Goal: Information Seeking & Learning: Find specific fact

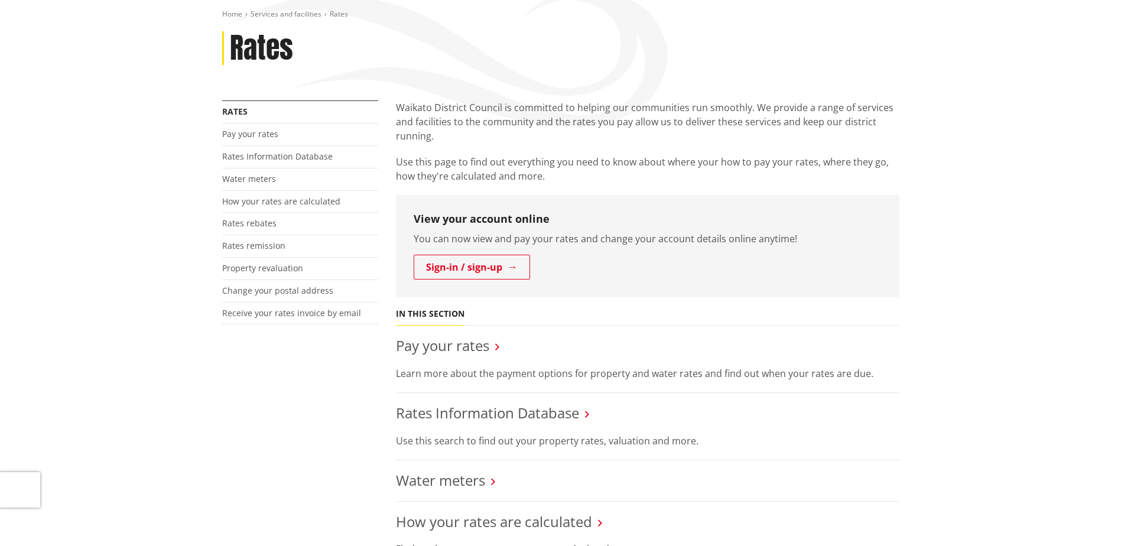
scroll to position [236, 0]
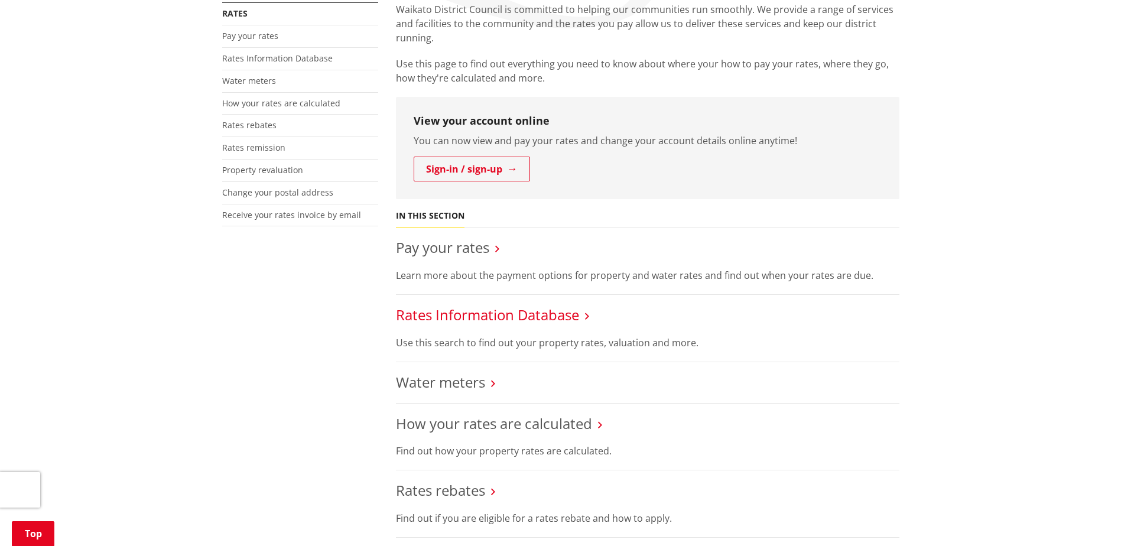
click at [512, 312] on link "Rates Information Database" at bounding box center [487, 314] width 183 height 19
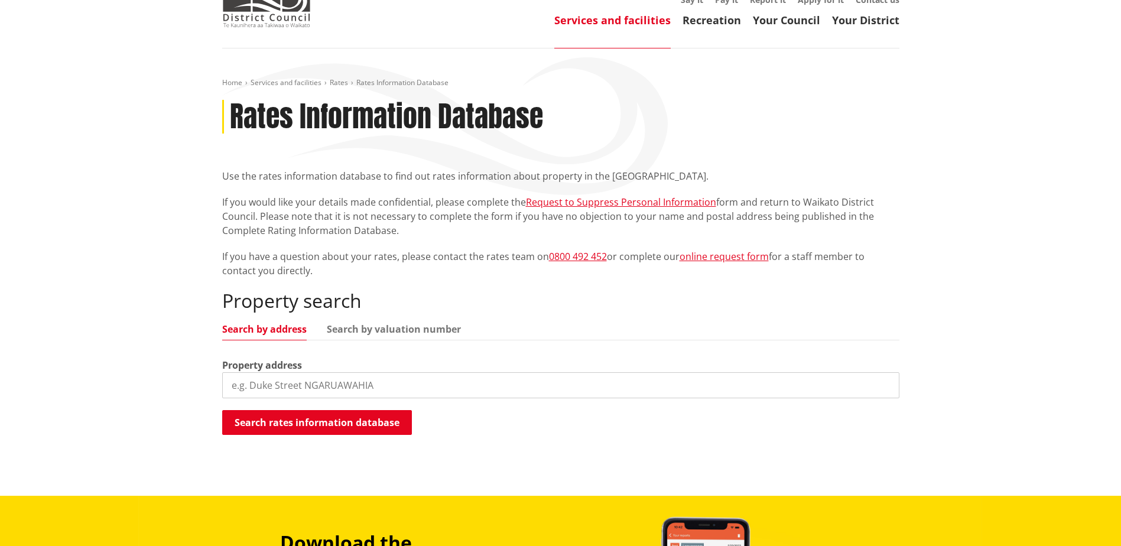
scroll to position [177, 0]
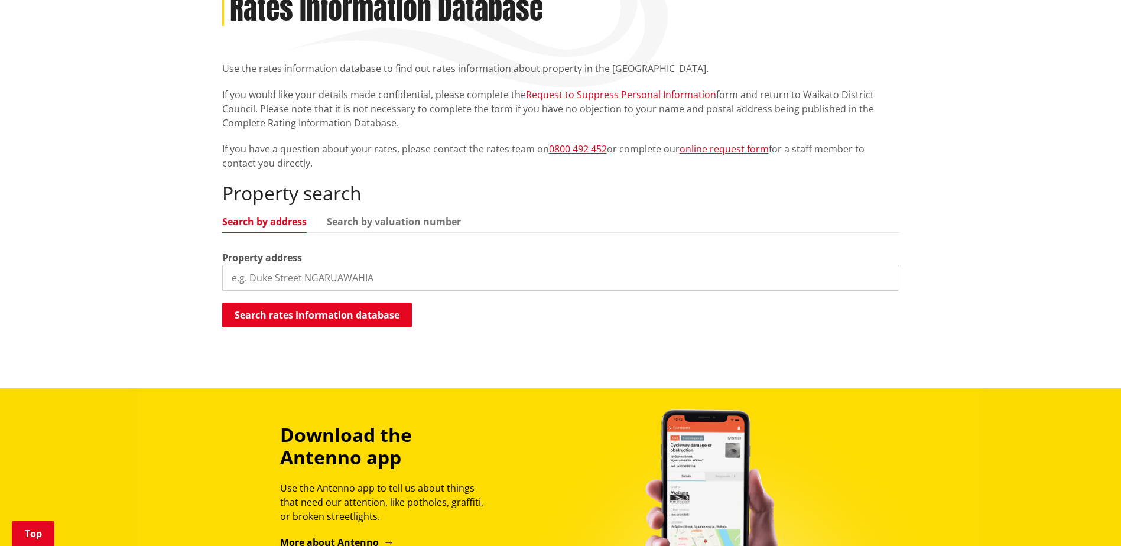
click at [426, 278] on input "search" at bounding box center [560, 278] width 677 height 26
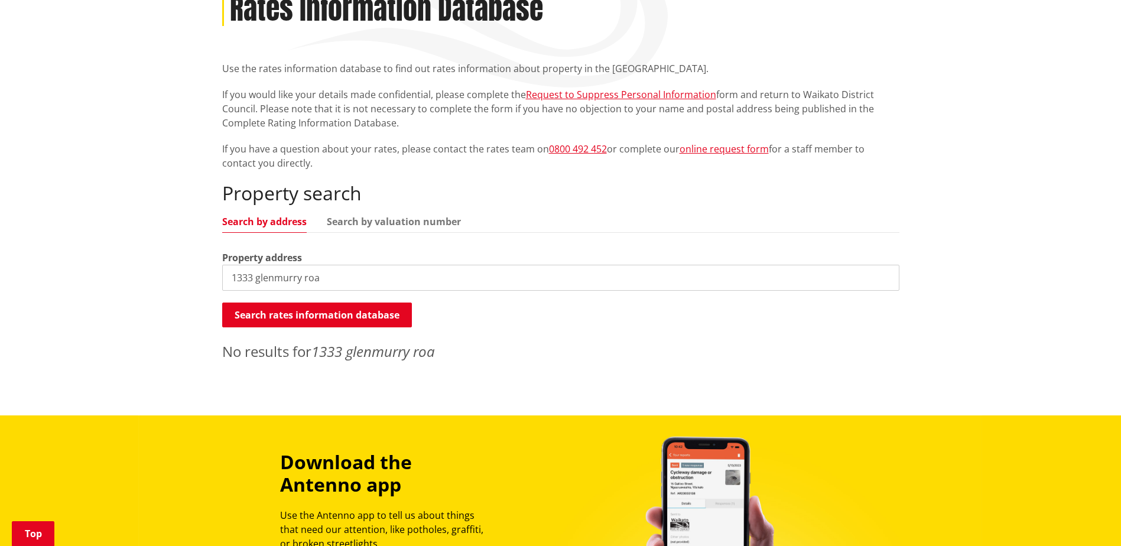
click at [425, 278] on input "1333 glenmurry roa" at bounding box center [560, 278] width 677 height 26
click at [255, 274] on input "1333 glenmurry road" at bounding box center [560, 278] width 677 height 26
click at [333, 278] on input "1333 Glen murry road" at bounding box center [560, 278] width 677 height 26
drag, startPoint x: 280, startPoint y: 281, endPoint x: 291, endPoint y: 289, distance: 13.1
click at [281, 281] on input "1333 Glen murry rd" at bounding box center [560, 278] width 677 height 26
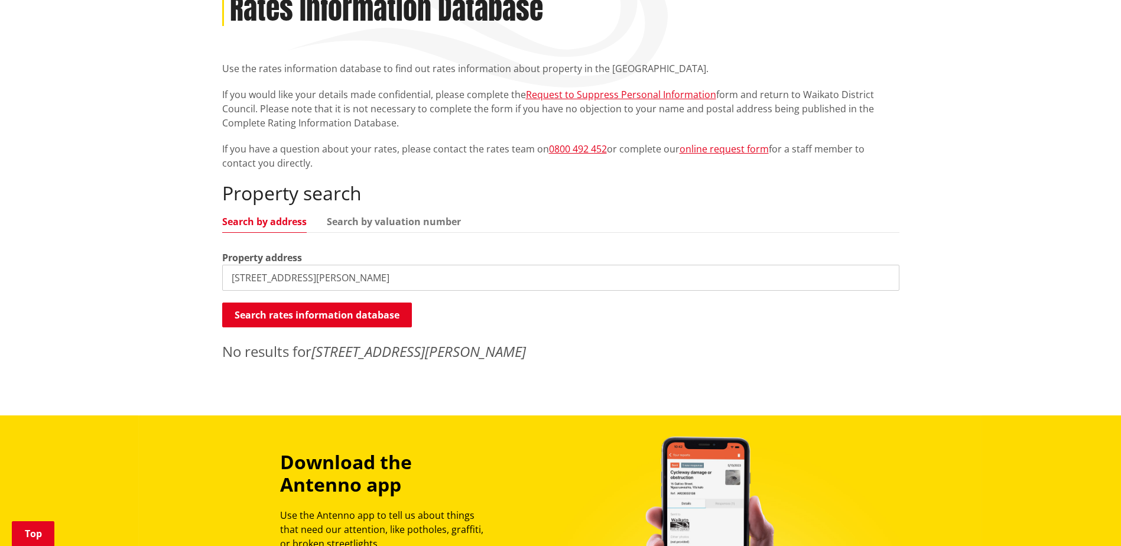
click at [301, 277] on input "1333 Glen Murry rd" at bounding box center [560, 278] width 677 height 26
click at [325, 282] on input "1333 Glen Murray rd" at bounding box center [560, 278] width 677 height 26
type input "1333 Glen Murray road"
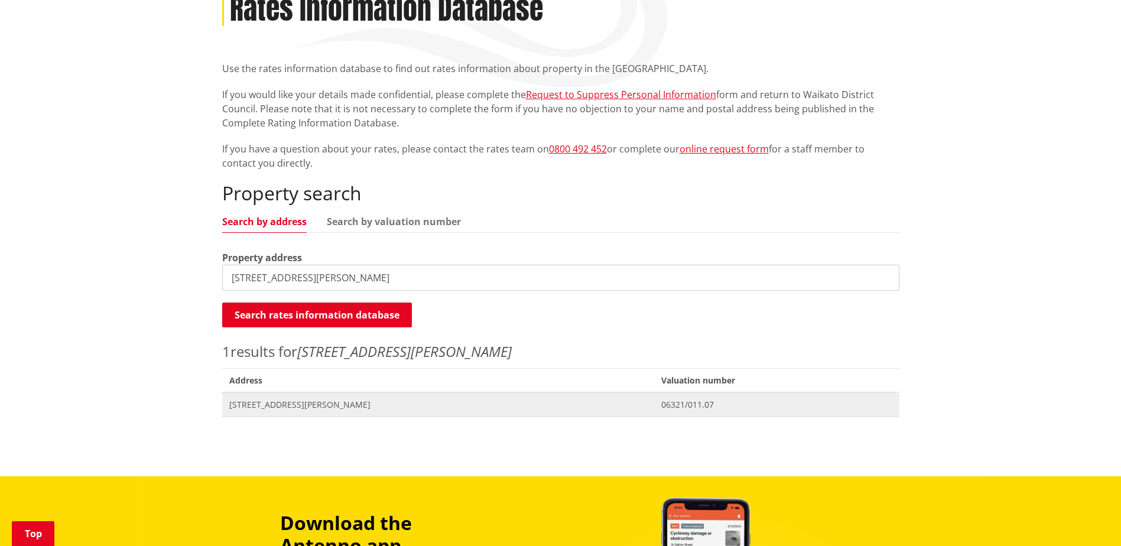
click at [334, 402] on span "[STREET_ADDRESS][PERSON_NAME]" at bounding box center [438, 405] width 418 height 12
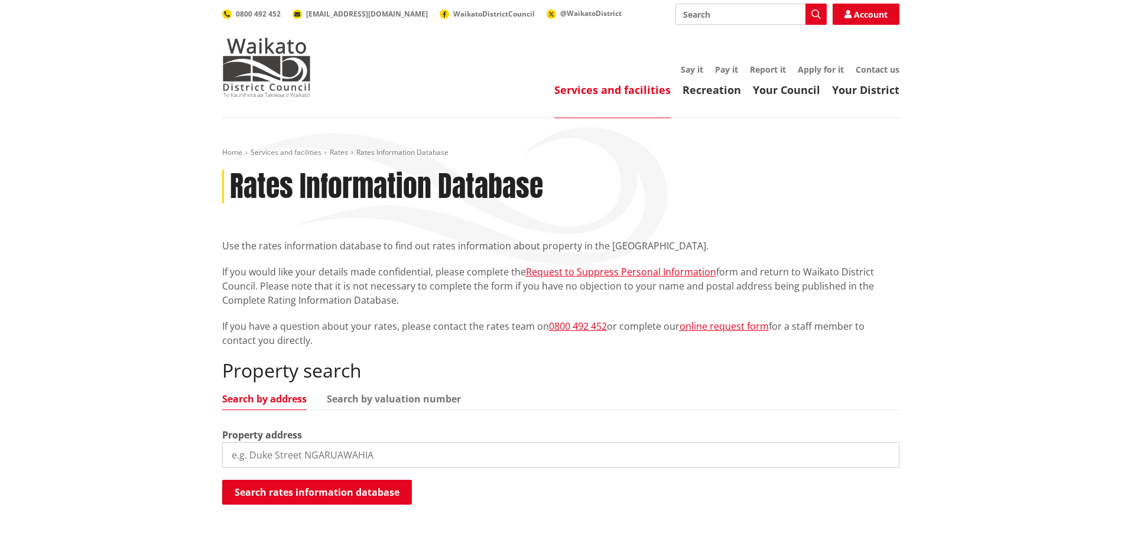
scroll to position [177, 0]
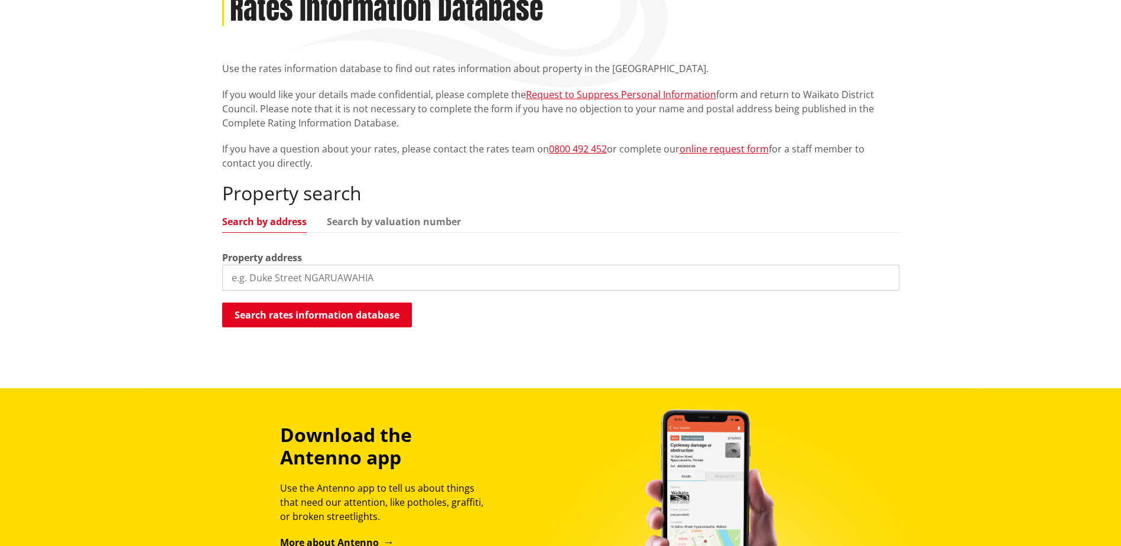
click at [322, 267] on input "search" at bounding box center [560, 278] width 677 height 26
type input "3 village place"
click at [287, 328] on div "Search rates information database Searching..." at bounding box center [560, 315] width 677 height 27
click at [295, 312] on button "Search rates information database" at bounding box center [317, 314] width 190 height 25
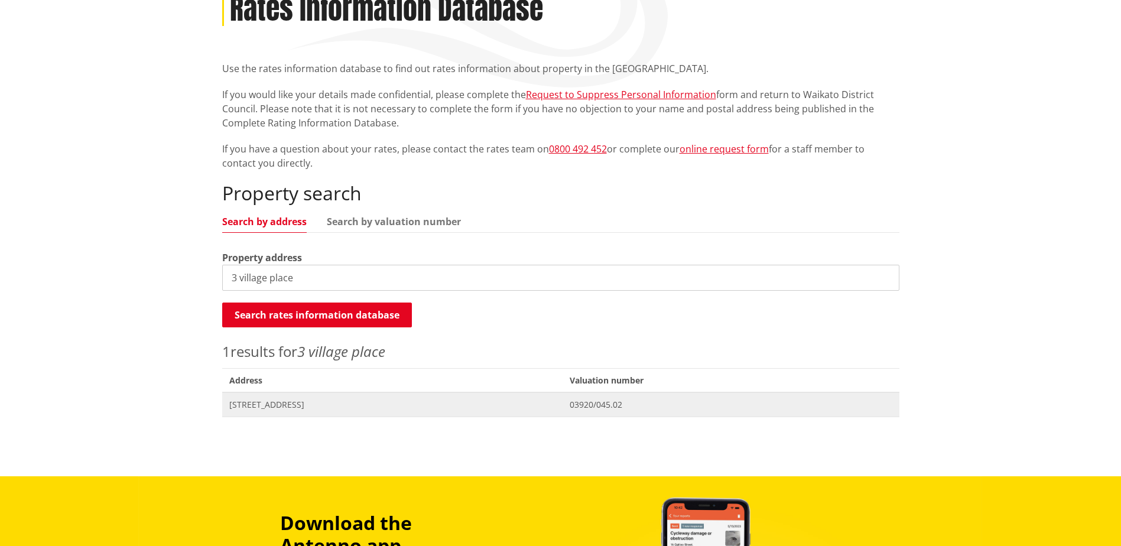
click at [272, 403] on span "3 Village Place TUAKAU" at bounding box center [392, 405] width 327 height 12
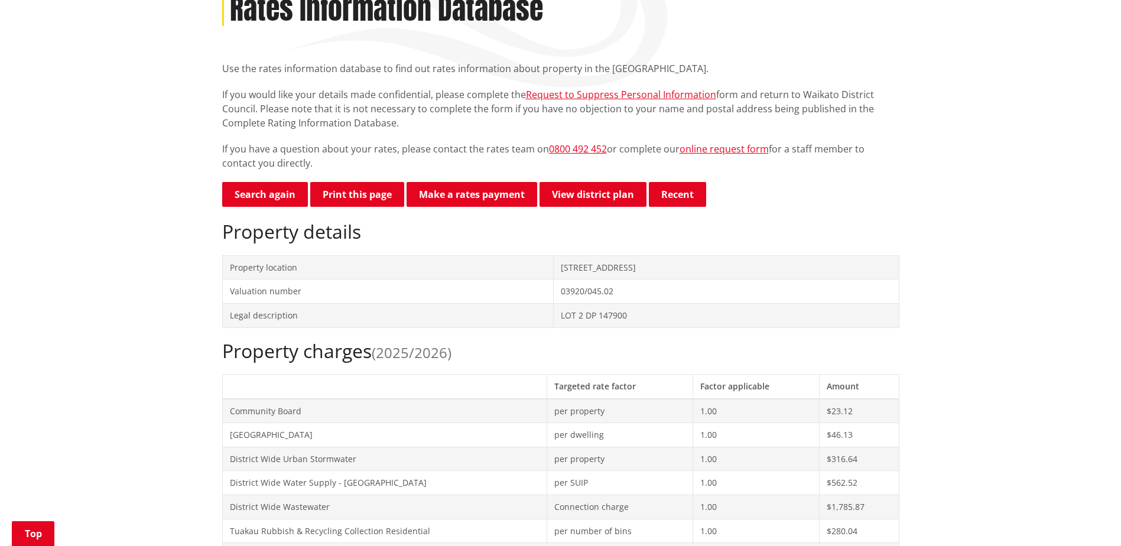
scroll to position [591, 0]
